Goal: Information Seeking & Learning: Learn about a topic

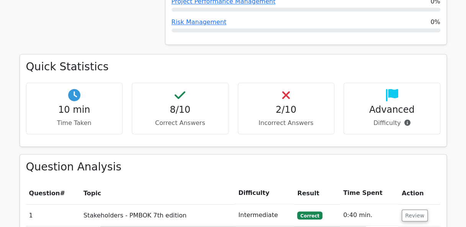
scroll to position [612, 0]
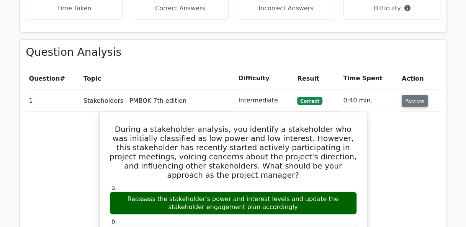
click at [405, 95] on button "Review" at bounding box center [414, 101] width 26 height 12
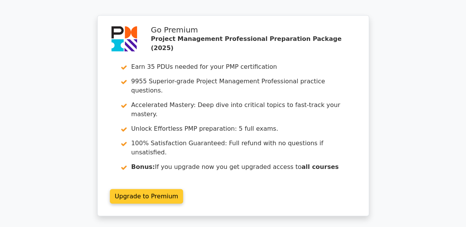
scroll to position [957, 0]
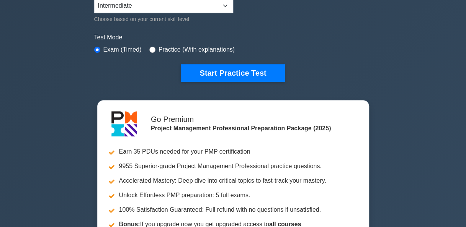
scroll to position [153, 0]
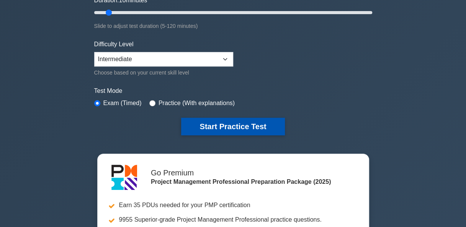
click at [231, 127] on button "Start Practice Test" at bounding box center [232, 127] width 103 height 18
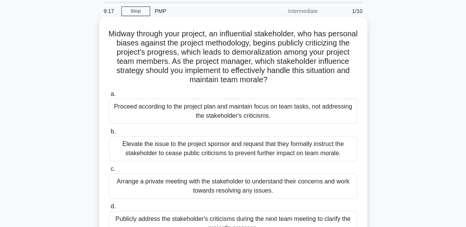
scroll to position [38, 0]
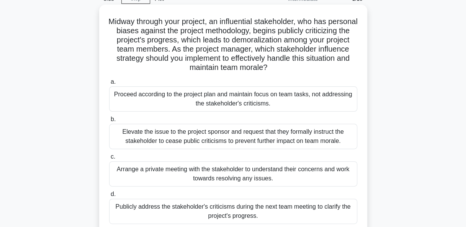
click at [178, 170] on div "Arrange a private meeting with the stakeholder to understand their concerns and…" at bounding box center [233, 174] width 248 height 25
click at [109, 160] on input "c. Arrange a private meeting with the stakeholder to understand their concerns …" at bounding box center [109, 157] width 0 height 5
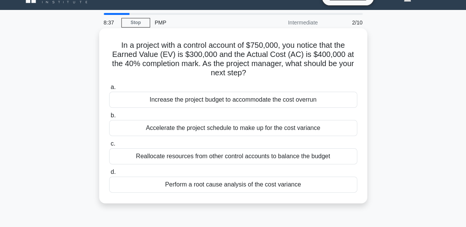
scroll to position [0, 0]
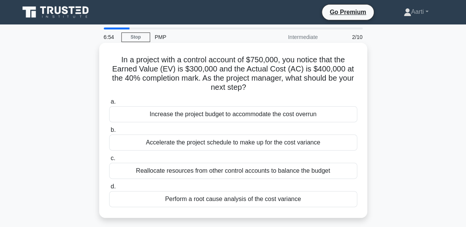
click at [219, 201] on div "Perform a root cause analysis of the cost variance" at bounding box center [233, 199] width 248 height 16
click at [109, 189] on input "d. Perform a root cause analysis of the cost variance" at bounding box center [109, 186] width 0 height 5
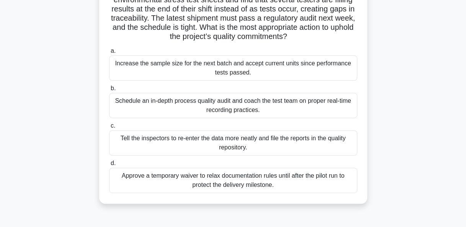
scroll to position [77, 0]
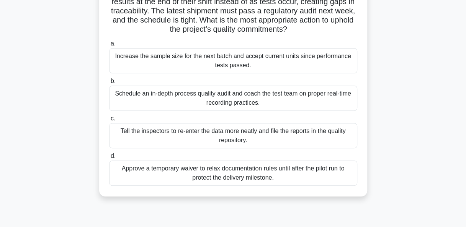
click at [157, 97] on div "Schedule an in-depth process quality audit and coach the test team on proper re…" at bounding box center [233, 98] width 248 height 25
click at [109, 84] on input "b. Schedule an in-depth process quality audit and coach the test team on proper…" at bounding box center [109, 81] width 0 height 5
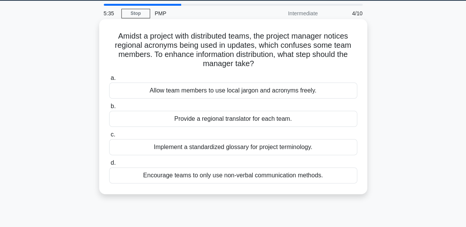
scroll to position [0, 0]
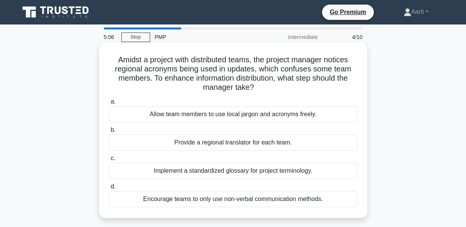
click at [192, 172] on div "Implement a standardized glossary for project terminology." at bounding box center [233, 171] width 248 height 16
click at [109, 161] on input "c. Implement a standardized glossary for project terminology." at bounding box center [109, 158] width 0 height 5
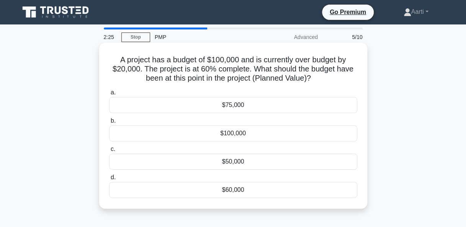
click at [175, 190] on div "$60,000" at bounding box center [233, 190] width 248 height 16
click at [109, 180] on input "d. $60,000" at bounding box center [109, 177] width 0 height 5
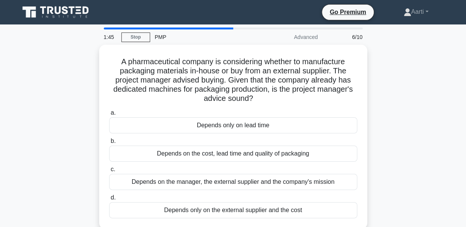
scroll to position [38, 0]
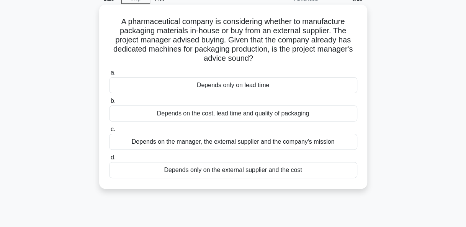
click at [225, 116] on div "Depends on the cost, lead time and quality of packaging" at bounding box center [233, 114] width 248 height 16
click at [109, 104] on input "b. Depends on the cost, lead time and quality of packaging" at bounding box center [109, 101] width 0 height 5
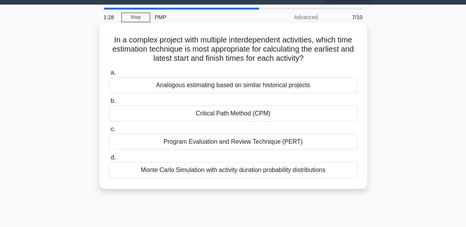
scroll to position [0, 0]
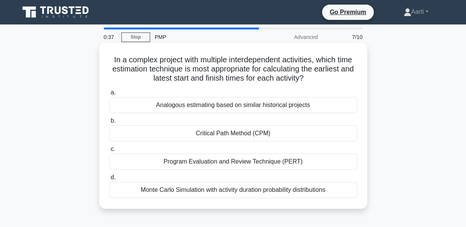
click at [233, 135] on div "Critical Path Method (CPM)" at bounding box center [233, 134] width 248 height 16
click at [109, 124] on input "b. Critical Path Method (CPM)" at bounding box center [109, 121] width 0 height 5
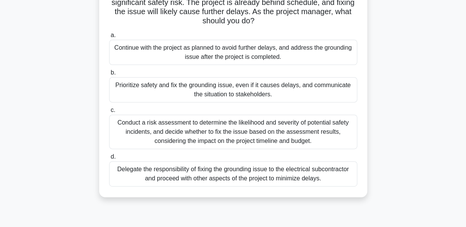
scroll to position [77, 0]
click at [194, 135] on div "Conduct a risk assessment to determine the likelihood and severity of potential…" at bounding box center [233, 131] width 248 height 34
click at [109, 112] on input "c. Conduct a risk assessment to determine the likelihood and severity of potent…" at bounding box center [109, 109] width 0 height 5
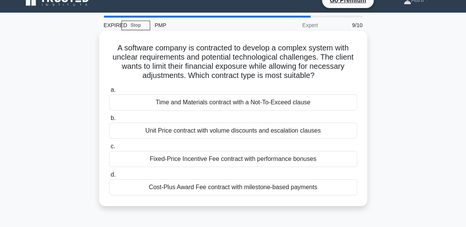
scroll to position [0, 0]
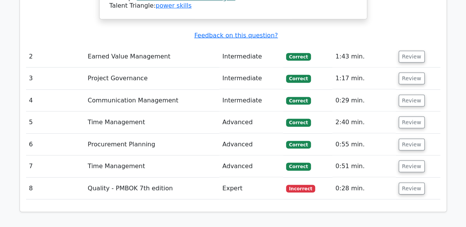
scroll to position [1033, 0]
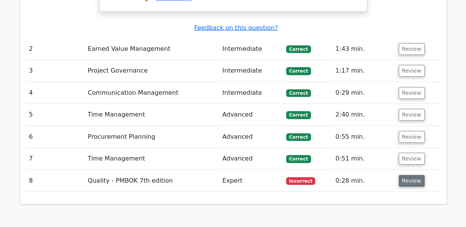
click at [410, 175] on button "Review" at bounding box center [411, 181] width 26 height 12
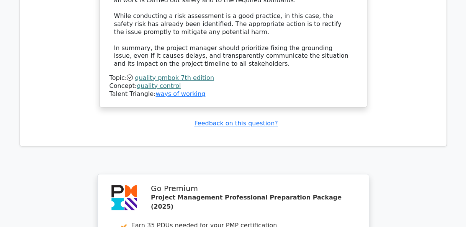
scroll to position [1794, 0]
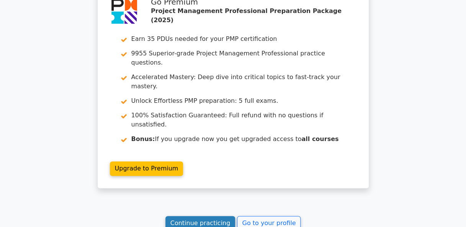
click at [210, 216] on link "Continue practicing" at bounding box center [200, 223] width 70 height 15
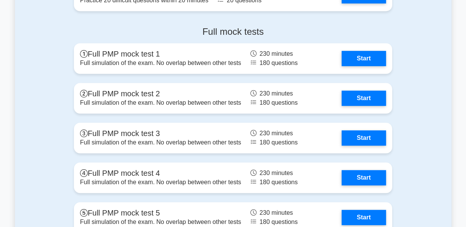
scroll to position [2909, 0]
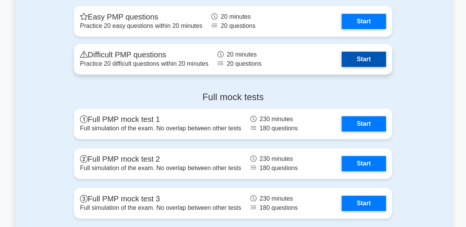
click at [359, 58] on link "Start" at bounding box center [363, 59] width 44 height 15
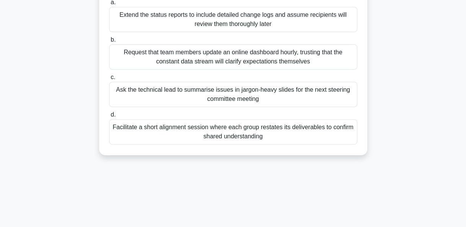
scroll to position [115, 0]
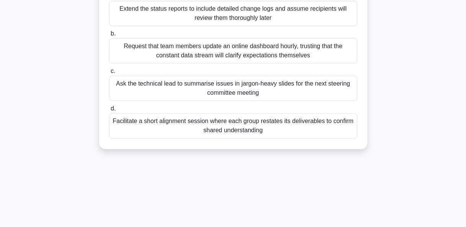
click at [265, 127] on div "Facilitate a short alignment session where each group restates its deliverables…" at bounding box center [233, 125] width 248 height 25
click at [109, 111] on input "d. Facilitate a short alignment session where each group restates its deliverab…" at bounding box center [109, 108] width 0 height 5
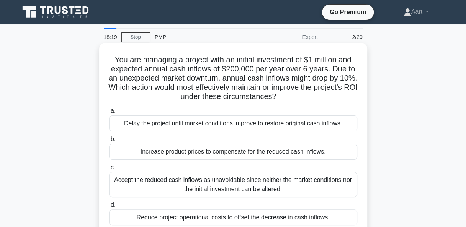
scroll to position [38, 0]
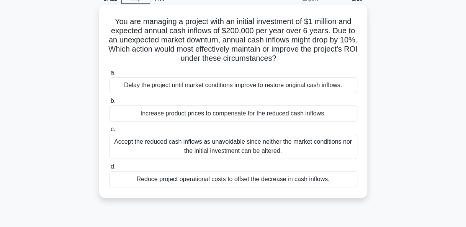
click at [227, 181] on div "Reduce project operational costs to offset the decrease in cash inflows." at bounding box center [233, 179] width 248 height 16
click at [109, 170] on input "d. Reduce project operational costs to offset the decrease in cash inflows." at bounding box center [109, 167] width 0 height 5
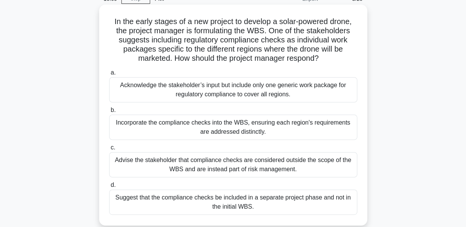
click at [200, 168] on div "Advise the stakeholder that compliance checks are considered outside the scope …" at bounding box center [233, 164] width 248 height 25
click at [109, 150] on input "c. Advise the stakeholder that compliance checks are considered outside the sco…" at bounding box center [109, 147] width 0 height 5
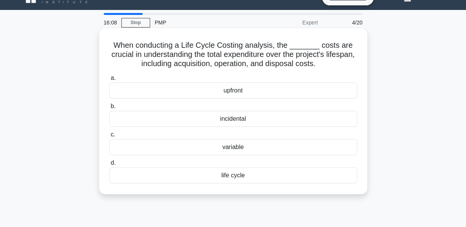
scroll to position [0, 0]
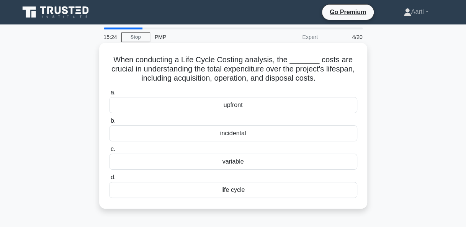
click at [214, 107] on div "upfront" at bounding box center [233, 105] width 248 height 16
click at [109, 95] on input "a. upfront" at bounding box center [109, 92] width 0 height 5
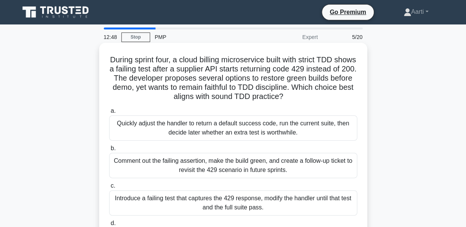
scroll to position [38, 0]
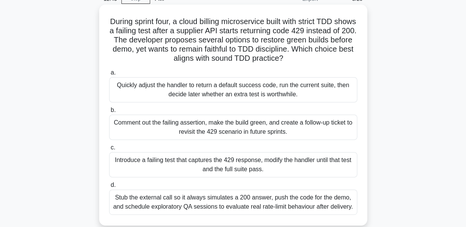
click at [219, 96] on div "Quickly adjust the handler to return a default success code, run the current su…" at bounding box center [233, 89] width 248 height 25
click at [109, 75] on input "a. Quickly adjust the handler to return a default success code, run the current…" at bounding box center [109, 72] width 0 height 5
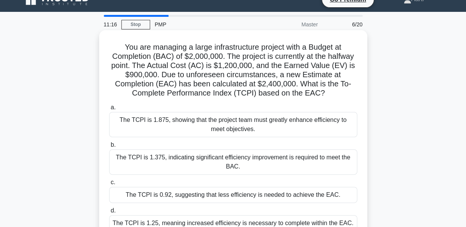
scroll to position [0, 0]
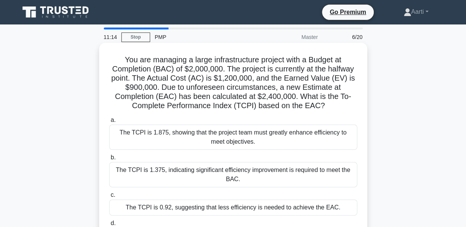
click at [180, 135] on div "The TCPI is 1.875, showing that the project team must greatly enhance efficienc…" at bounding box center [233, 137] width 248 height 25
click at [109, 123] on input "a. The TCPI is 1.875, showing that the project team must greatly enhance effici…" at bounding box center [109, 120] width 0 height 5
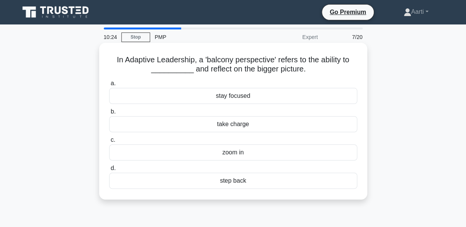
click at [233, 98] on div "stay focused" at bounding box center [233, 96] width 248 height 16
click at [109, 86] on input "a. stay focused" at bounding box center [109, 83] width 0 height 5
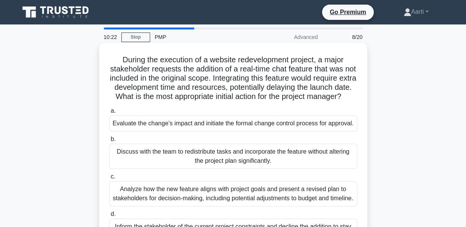
scroll to position [38, 0]
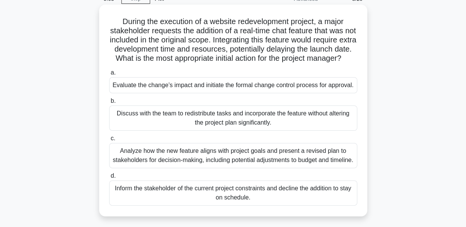
drag, startPoint x: 174, startPoint y: 167, endPoint x: 155, endPoint y: 171, distance: 19.7
click at [155, 168] on div "Analyze how the new feature aligns with project goals and present a revised pla…" at bounding box center [233, 155] width 248 height 25
click at [109, 141] on input "c. Analyze how the new feature aligns with project goals and present a revised …" at bounding box center [109, 138] width 0 height 5
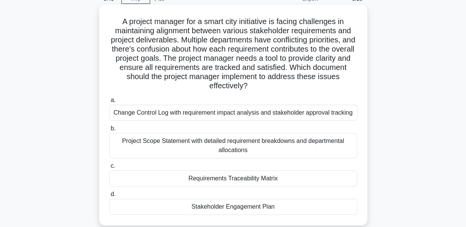
drag, startPoint x: 49, startPoint y: 135, endPoint x: 266, endPoint y: 132, distance: 216.6
drag, startPoint x: 266, startPoint y: 132, endPoint x: 170, endPoint y: 115, distance: 97.6
click at [170, 115] on div "Change Control Log with requirement impact analysis and stakeholder approval tr…" at bounding box center [233, 113] width 248 height 16
click at [109, 103] on input "a. Change Control Log with requirement impact analysis and stakeholder approval…" at bounding box center [109, 100] width 0 height 5
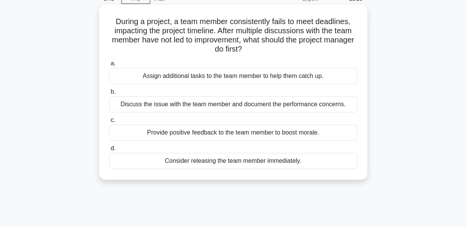
scroll to position [0, 0]
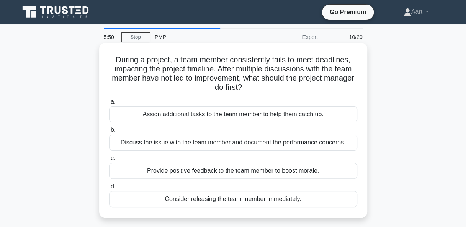
click at [166, 144] on div "Discuss the issue with the team member and document the performance concerns." at bounding box center [233, 143] width 248 height 16
click at [109, 133] on input "b. Discuss the issue with the team member and document the performance concerns." at bounding box center [109, 130] width 0 height 5
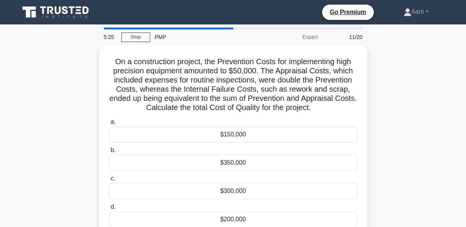
drag, startPoint x: 403, startPoint y: 122, endPoint x: 423, endPoint y: 169, distance: 50.8
click at [423, 169] on div "On a construction project, the Prevention Costs for implementing high precision…" at bounding box center [233, 146] width 436 height 203
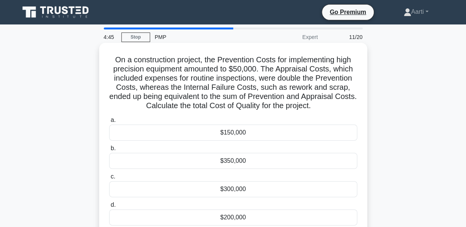
scroll to position [38, 0]
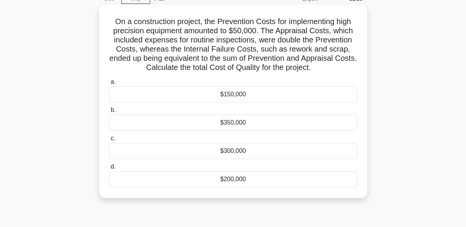
click at [147, 178] on div "$200,000" at bounding box center [233, 179] width 248 height 16
click at [109, 170] on input "d. $200,000" at bounding box center [109, 167] width 0 height 5
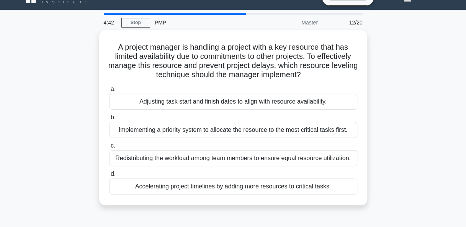
scroll to position [0, 0]
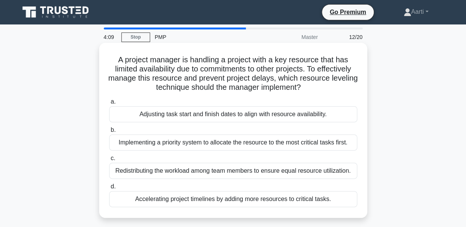
click at [199, 173] on div "Redistributing the workload among team members to ensure equal resource utiliza…" at bounding box center [233, 171] width 248 height 16
click at [109, 161] on input "c. Redistributing the workload among team members to ensure equal resource util…" at bounding box center [109, 158] width 0 height 5
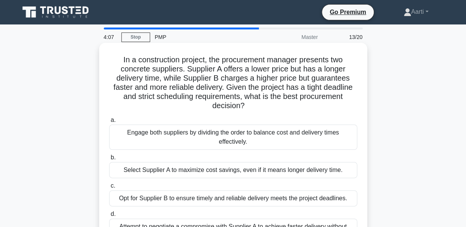
scroll to position [38, 0]
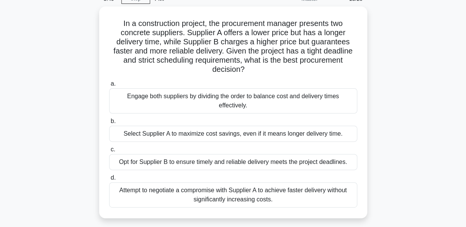
drag, startPoint x: 95, startPoint y: 78, endPoint x: 419, endPoint y: 85, distance: 324.6
click at [419, 85] on div "In a construction project, the procurement manager presents two concrete suppli…" at bounding box center [233, 117] width 436 height 221
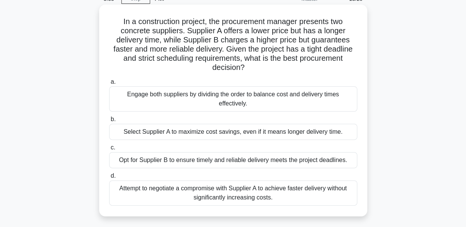
click at [218, 191] on div "Attempt to negotiate a compromise with Supplier A to achieve faster delivery wi…" at bounding box center [233, 193] width 248 height 25
click at [109, 179] on input "d. Attempt to negotiate a compromise with Supplier A to achieve faster delivery…" at bounding box center [109, 176] width 0 height 5
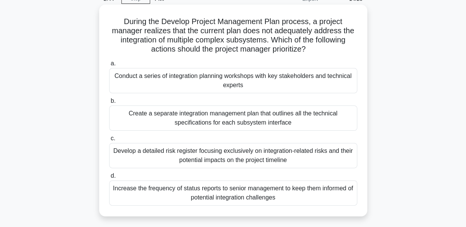
click at [219, 160] on div "Develop a detailed risk register focusing exclusively on integration-related ri…" at bounding box center [233, 155] width 248 height 25
click at [109, 141] on input "c. Develop a detailed risk register focusing exclusively on integration-related…" at bounding box center [109, 138] width 0 height 5
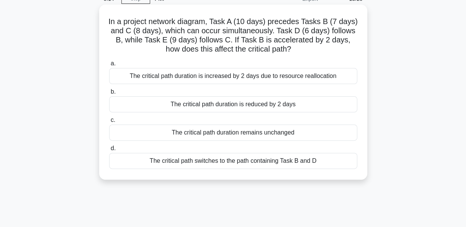
click at [213, 135] on div "The critical path duration remains unchanged" at bounding box center [233, 133] width 248 height 16
click at [109, 123] on input "c. The critical path duration remains unchanged" at bounding box center [109, 120] width 0 height 5
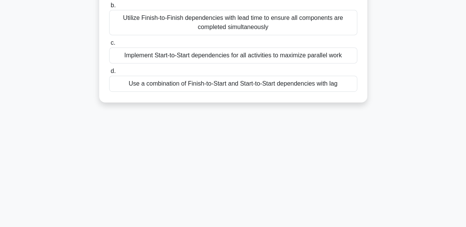
scroll to position [186, 0]
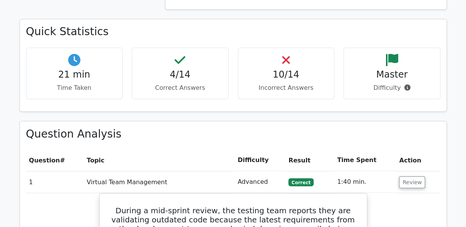
scroll to position [689, 0]
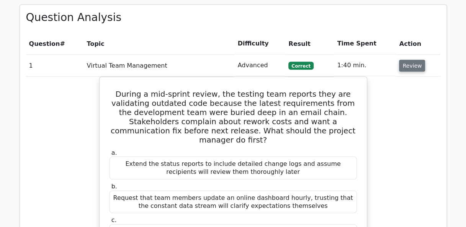
click at [411, 60] on button "Review" at bounding box center [412, 66] width 26 height 12
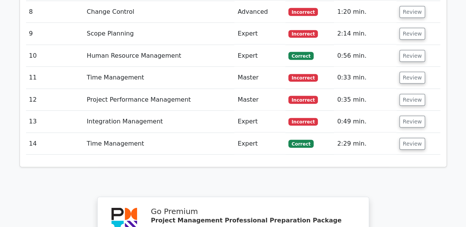
scroll to position [880, 0]
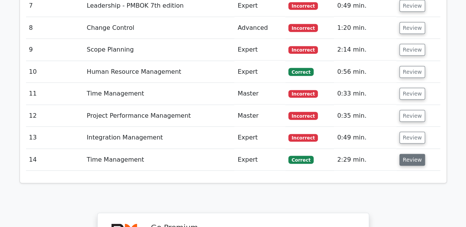
click at [406, 154] on button "Review" at bounding box center [412, 160] width 26 height 12
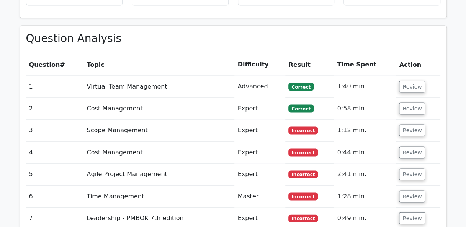
scroll to position [612, 0]
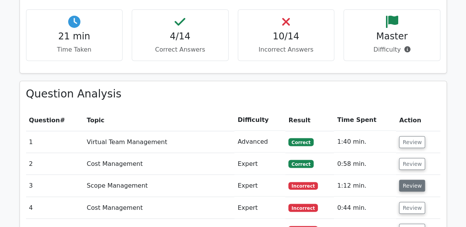
click at [406, 180] on button "Review" at bounding box center [412, 186] width 26 height 12
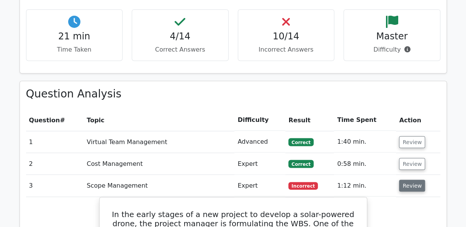
click at [406, 180] on button "Review" at bounding box center [412, 186] width 26 height 12
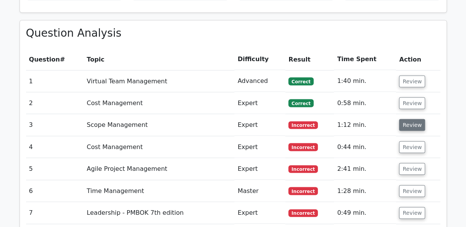
scroll to position [804, 0]
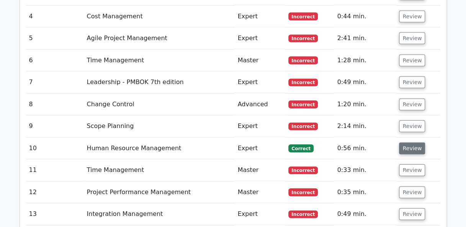
click at [414, 143] on button "Review" at bounding box center [412, 149] width 26 height 12
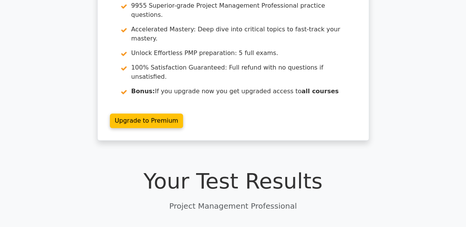
scroll to position [0, 0]
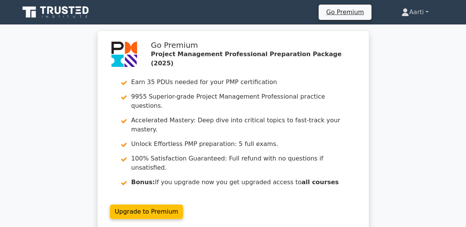
click at [427, 11] on link "Aarti" at bounding box center [415, 12] width 64 height 15
click at [403, 31] on link "Profile" at bounding box center [413, 30] width 60 height 12
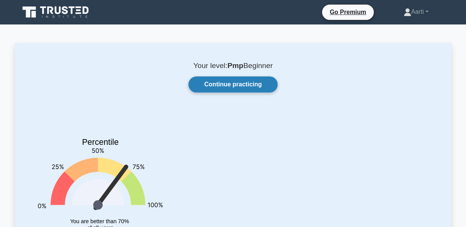
click at [238, 88] on link "Continue practicing" at bounding box center [232, 85] width 89 height 16
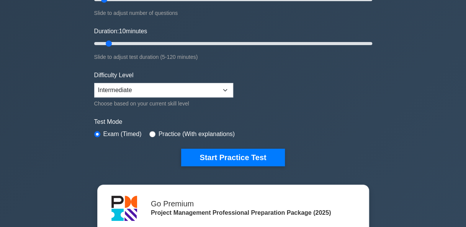
scroll to position [115, 0]
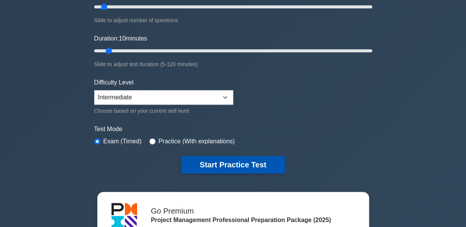
click at [215, 159] on button "Start Practice Test" at bounding box center [232, 165] width 103 height 18
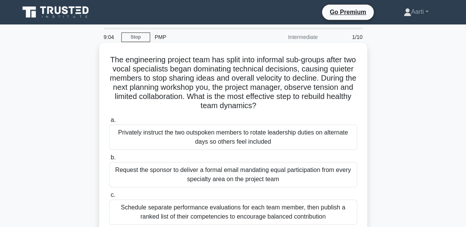
scroll to position [38, 0]
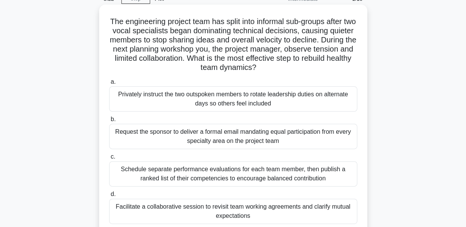
click at [243, 107] on div "Privately instruct the two outspoken members to rotate leadership duties on alt…" at bounding box center [233, 98] width 248 height 25
click at [109, 85] on input "a. Privately instruct the two outspoken members to rotate leadership duties on …" at bounding box center [109, 82] width 0 height 5
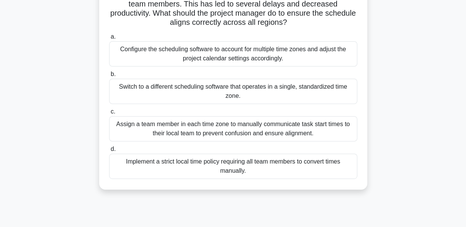
scroll to position [77, 0]
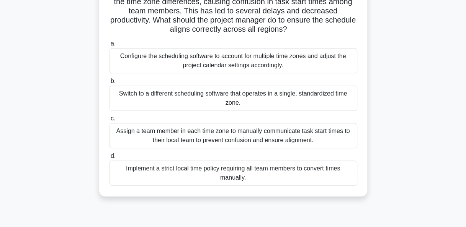
click at [212, 66] on div "Configure the scheduling software to account for multiple time zones and adjust…" at bounding box center [233, 60] width 248 height 25
click at [109, 46] on input "a. Configure the scheduling software to account for multiple time zones and adj…" at bounding box center [109, 43] width 0 height 5
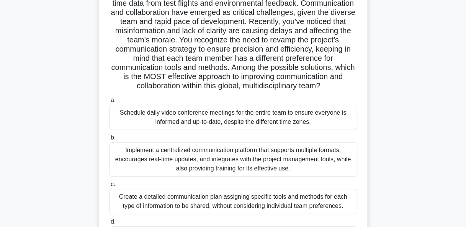
scroll to position [141, 0]
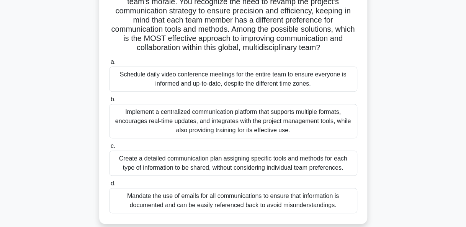
click at [311, 130] on div "Implement a centralized communication platform that supports multiple formats, …" at bounding box center [233, 121] width 248 height 34
click at [109, 102] on input "b. Implement a centralized communication platform that supports multiple format…" at bounding box center [109, 99] width 0 height 5
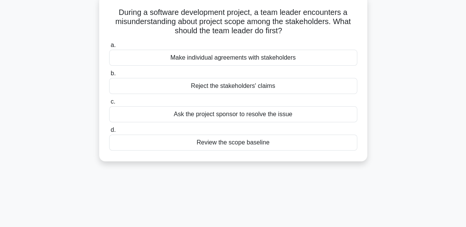
scroll to position [0, 0]
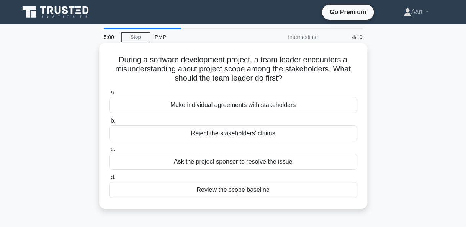
click at [248, 191] on div "Review the scope baseline" at bounding box center [233, 190] width 248 height 16
click at [109, 180] on input "d. Review the scope baseline" at bounding box center [109, 177] width 0 height 5
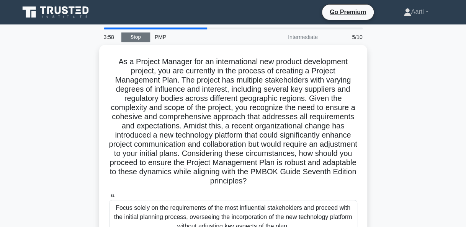
click at [134, 38] on link "Stop" at bounding box center [135, 38] width 29 height 10
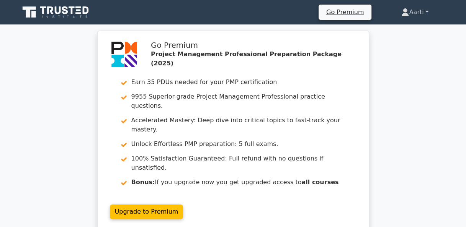
click at [426, 12] on link "Aarti" at bounding box center [415, 12] width 64 height 15
click at [394, 31] on link "Profile" at bounding box center [413, 30] width 60 height 12
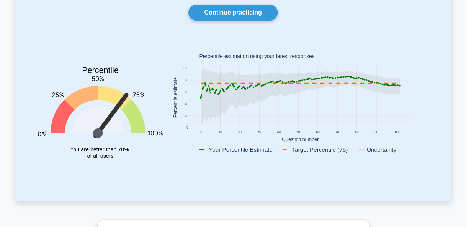
scroll to position [38, 0]
